Goal: Navigation & Orientation: Find specific page/section

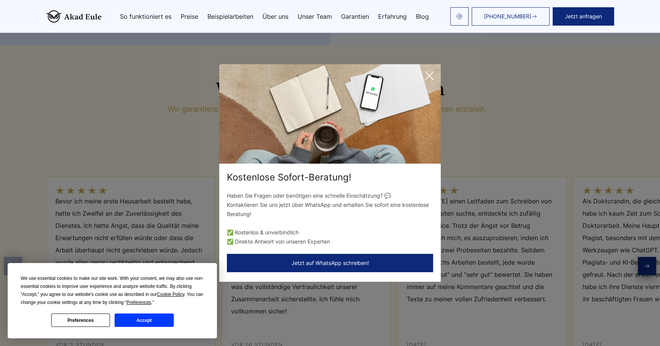
scroll to position [3017, 0]
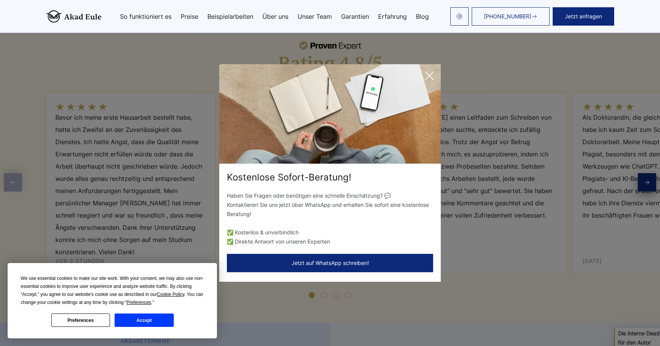
click at [434, 71] on icon at bounding box center [429, 75] width 15 height 15
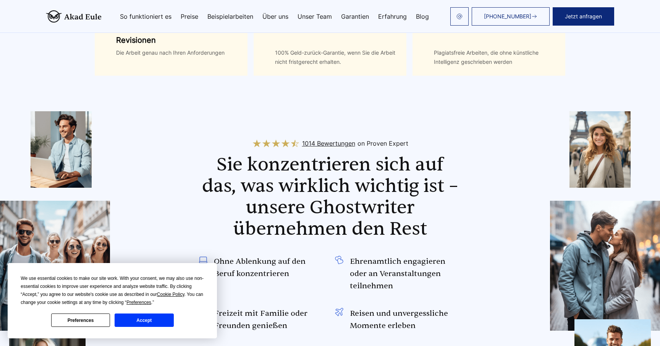
scroll to position [532, 0]
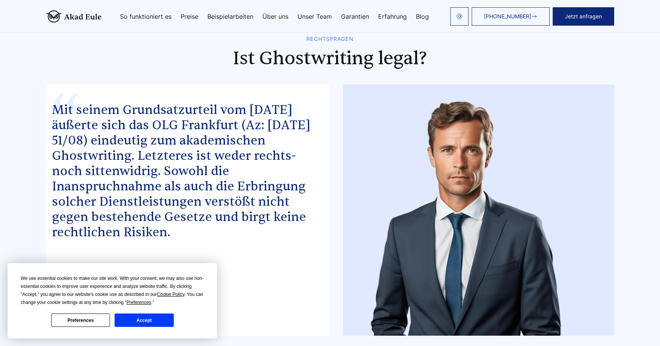
scroll to position [4089, 0]
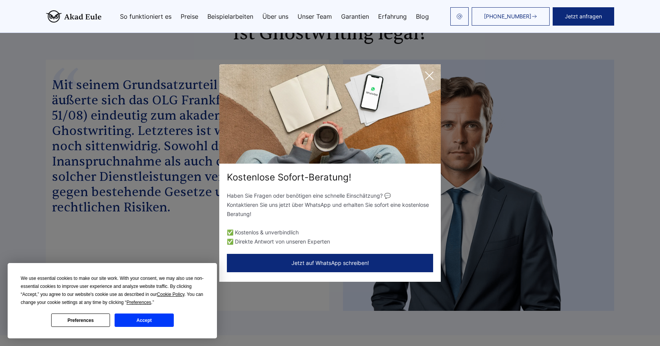
click at [431, 78] on icon at bounding box center [430, 76] width 8 height 8
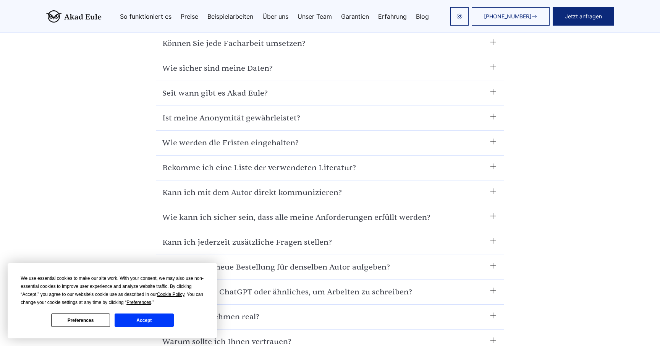
scroll to position [4285, 0]
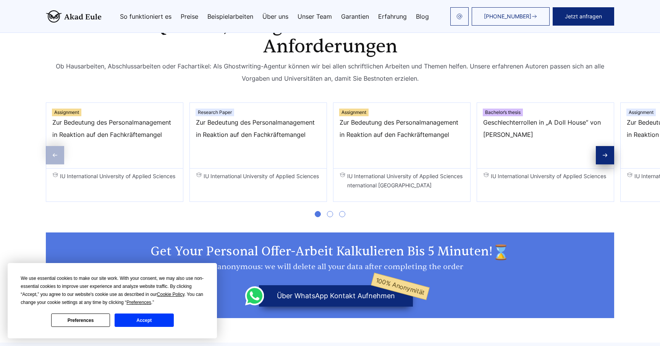
scroll to position [1225, 0]
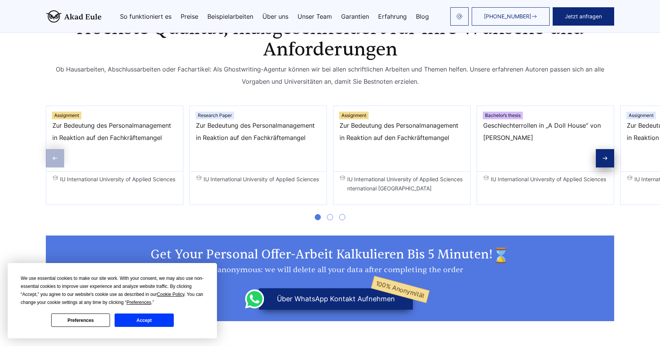
click at [157, 316] on button "Accept" at bounding box center [144, 319] width 59 height 13
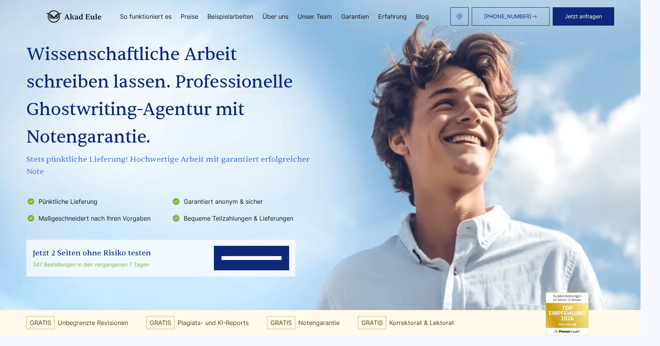
scroll to position [0, 19]
